Goal: Transaction & Acquisition: Purchase product/service

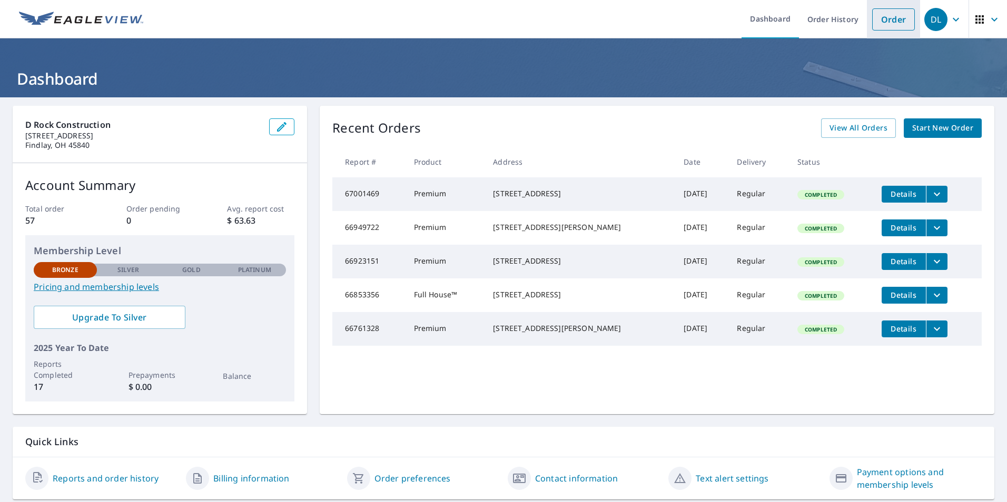
click at [885, 22] on link "Order" at bounding box center [893, 19] width 43 height 22
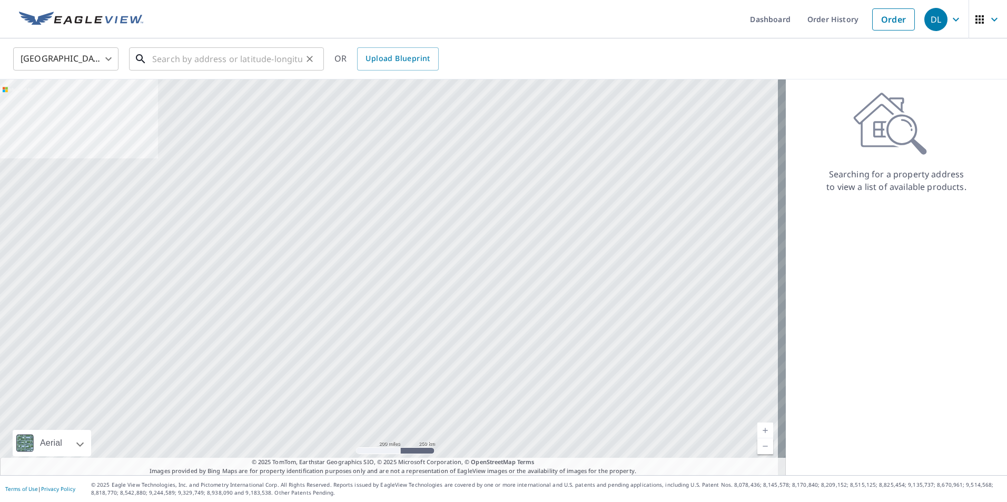
click at [202, 62] on input "text" at bounding box center [227, 58] width 150 height 29
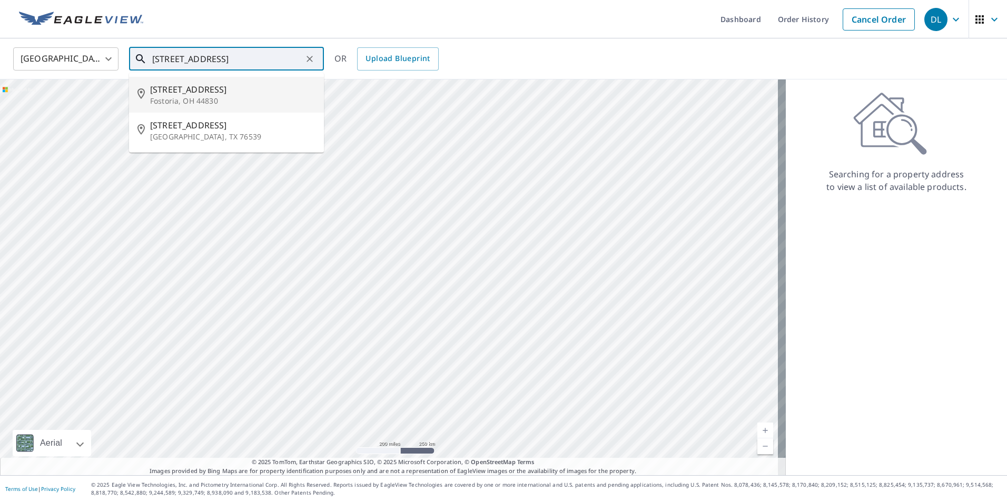
click at [179, 96] on p "Fostoria, OH 44830" at bounding box center [232, 101] width 165 height 11
type input "[STREET_ADDRESS]"
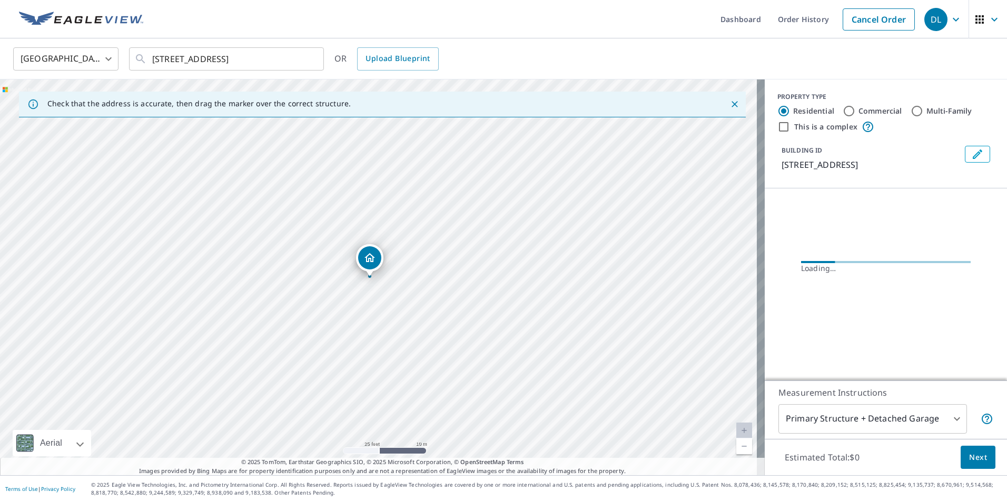
drag, startPoint x: 301, startPoint y: 220, endPoint x: 602, endPoint y: 323, distance: 318.6
click at [602, 323] on div "[STREET_ADDRESS]" at bounding box center [382, 278] width 765 height 396
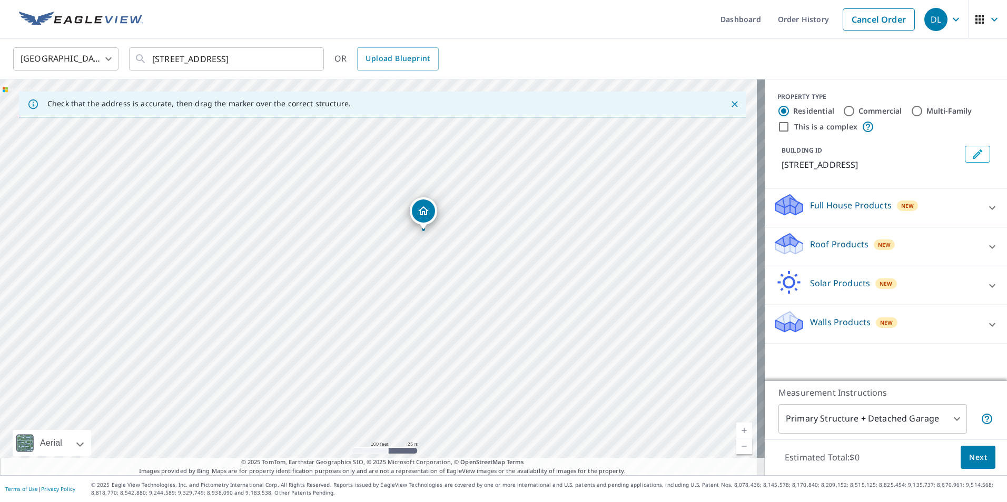
drag, startPoint x: 490, startPoint y: 300, endPoint x: 485, endPoint y: 281, distance: 20.2
click at [485, 281] on div "[STREET_ADDRESS]" at bounding box center [382, 278] width 765 height 396
click at [986, 206] on icon at bounding box center [992, 208] width 13 height 13
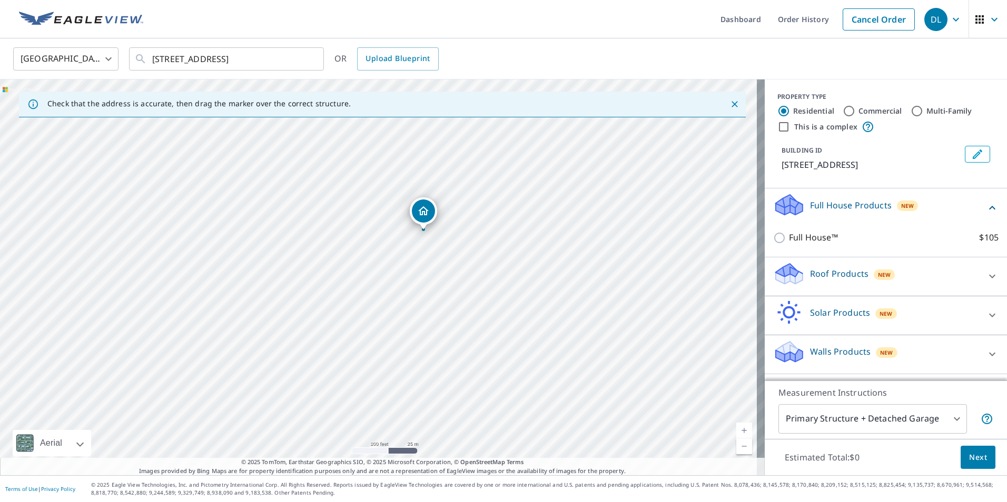
click at [986, 352] on icon at bounding box center [992, 354] width 13 height 13
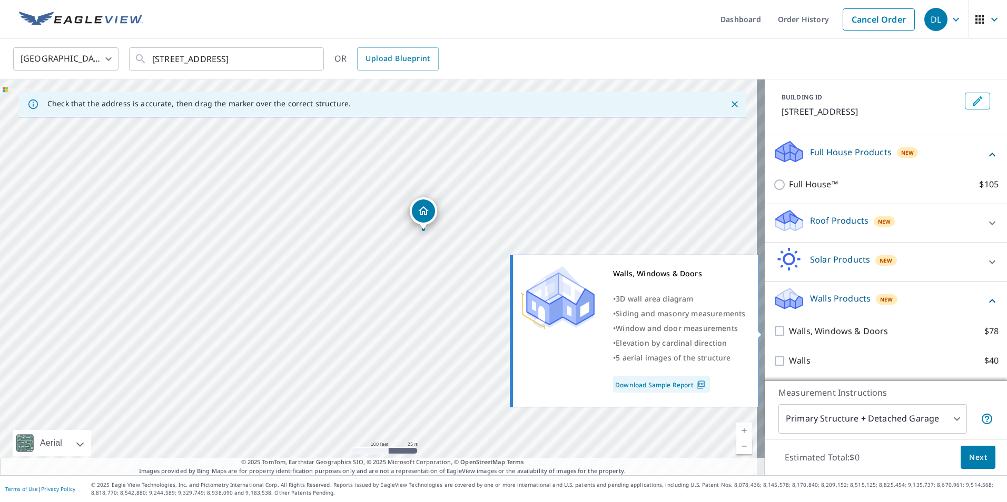
click at [773, 331] on input "Walls, Windows & Doors $78" at bounding box center [781, 331] width 16 height 13
checkbox input "true"
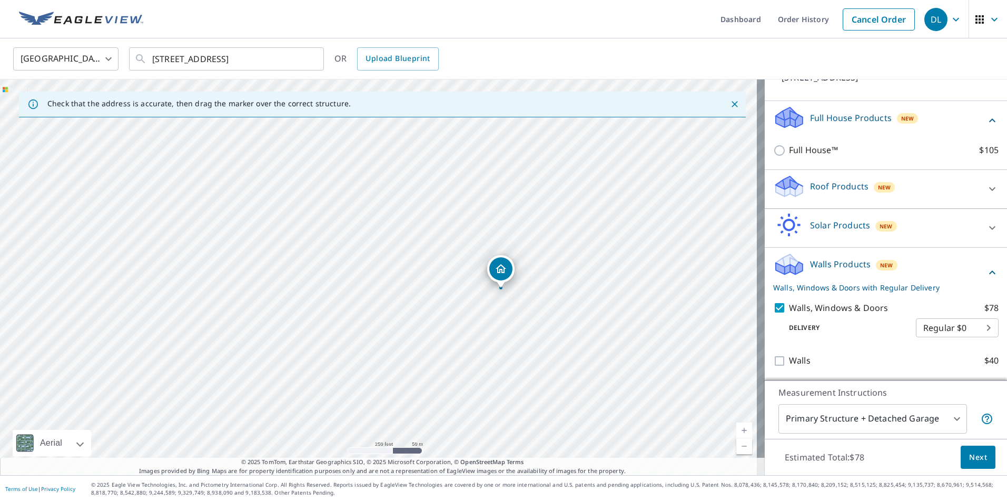
scroll to position [100, 0]
click at [973, 459] on span "Next" at bounding box center [978, 457] width 18 height 13
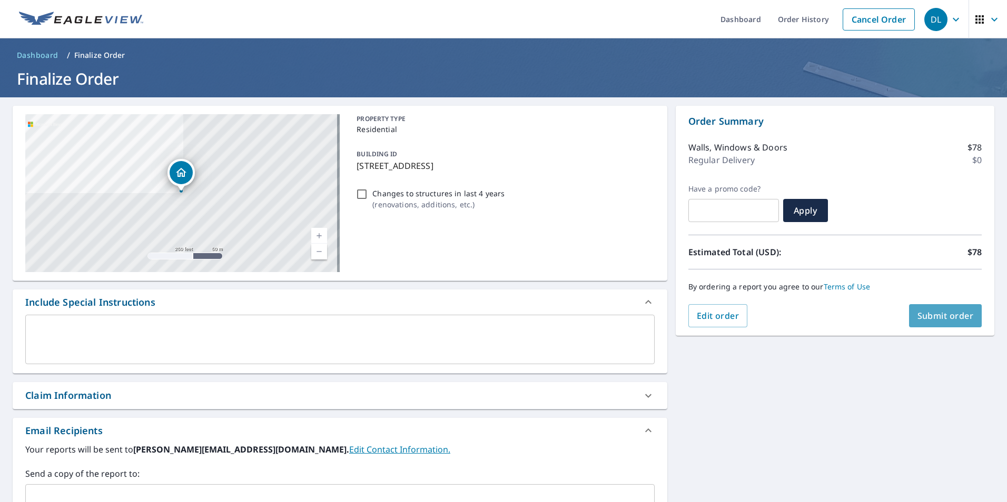
click at [923, 313] on span "Submit order" at bounding box center [945, 316] width 56 height 12
